Goal: Navigation & Orientation: Find specific page/section

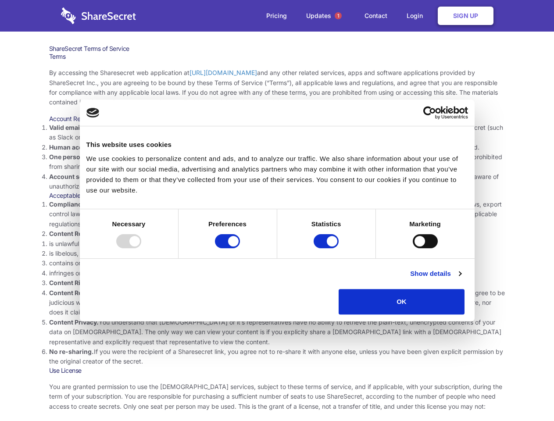
click at [277, 210] on li "Compliance with local laws and regulations. Your use of the Sharesecret must no…" at bounding box center [277, 213] width 456 height 29
click at [141, 248] on div at bounding box center [128, 241] width 25 height 14
click at [240, 248] on input "Preferences" at bounding box center [227, 241] width 25 height 14
checkbox input "false"
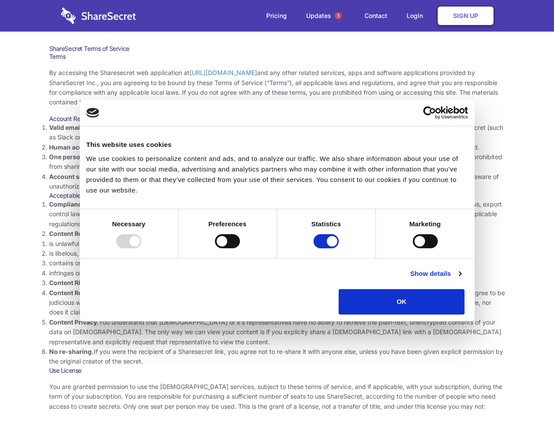
click at [327, 248] on input "Statistics" at bounding box center [325, 241] width 25 height 14
checkbox input "false"
click at [413, 248] on input "Marketing" at bounding box center [425, 241] width 25 height 14
checkbox input "true"
click at [461, 279] on link "Show details" at bounding box center [435, 273] width 51 height 11
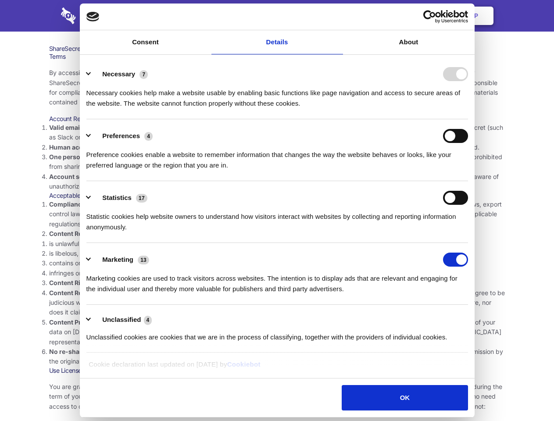
click at [468, 109] on div "Necessary cookies help make a website usable by enabling basic functions like p…" at bounding box center [276, 95] width 381 height 28
click at [338, 16] on span "1" at bounding box center [338, 15] width 7 height 7
